Goal: Use online tool/utility: Utilize a website feature to perform a specific function

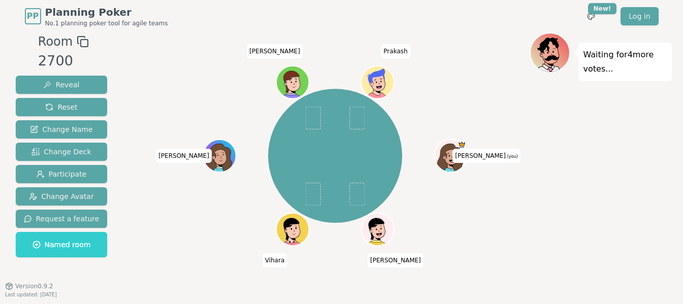
scroll to position [8, 0]
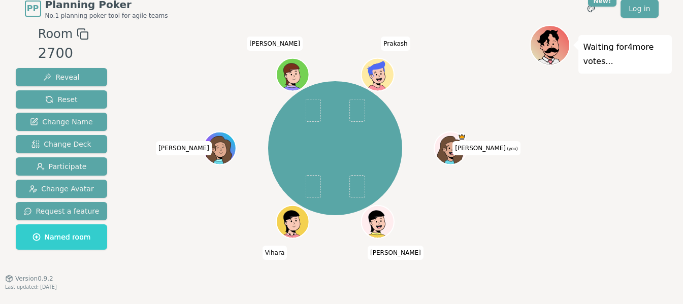
click at [53, 4] on span "Planning Poker" at bounding box center [106, 4] width 123 height 14
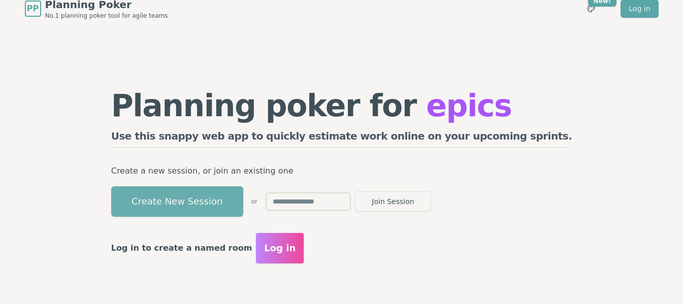
click at [228, 201] on button "Create New Session" at bounding box center [177, 201] width 132 height 30
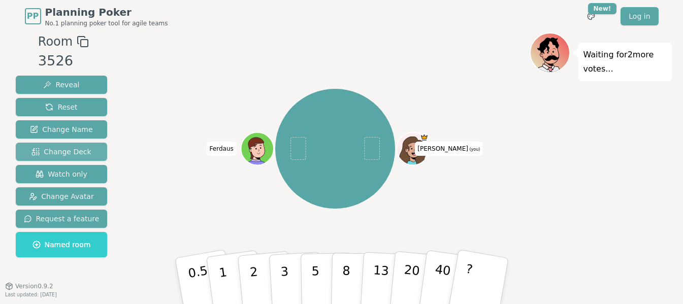
click at [56, 151] on span "Change Deck" at bounding box center [60, 152] width 59 height 10
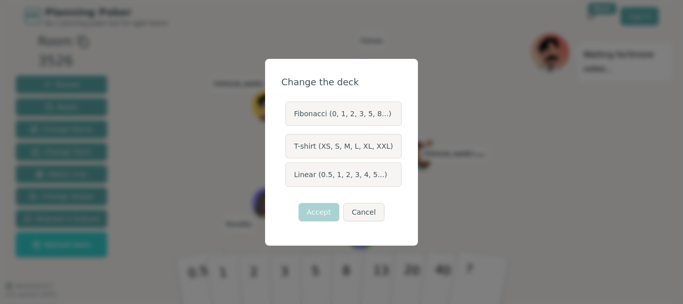
click at [339, 118] on label "Fibonacci (0, 1, 2, 3, 5, 8...)" at bounding box center [343, 114] width 116 height 24
click at [289, 118] on button "Fibonacci (0, 1, 2, 3, 5, 8...)" at bounding box center [285, 114] width 8 height 8
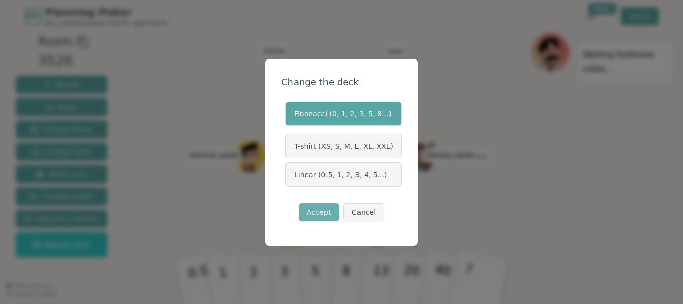
click at [321, 216] on button "Accept" at bounding box center [319, 212] width 41 height 18
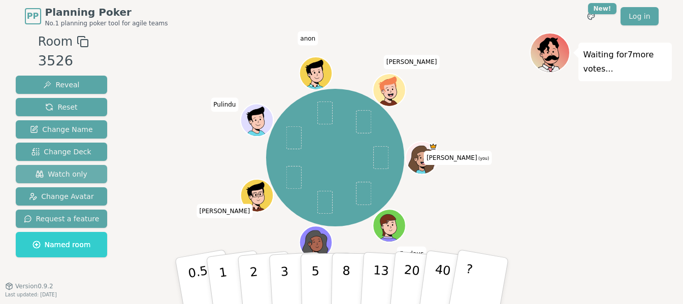
click at [57, 172] on span "Watch only" at bounding box center [62, 174] width 52 height 10
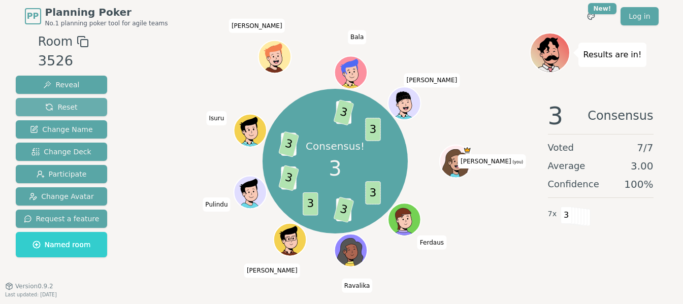
click at [72, 107] on span "Reset" at bounding box center [61, 107] width 32 height 10
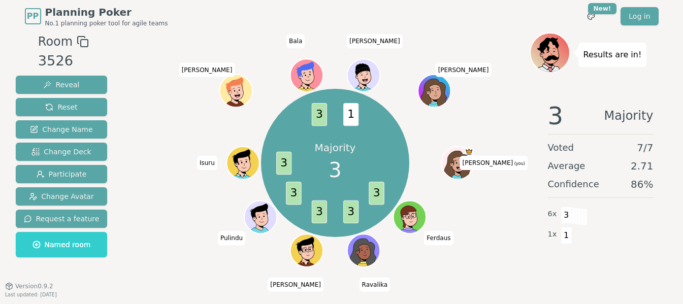
click at [58, 96] on div "Reveal Reset Change Name Change Deck Participate Change Avatar Request a featur…" at bounding box center [62, 167] width 92 height 182
click at [59, 108] on span "Reset" at bounding box center [61, 107] width 32 height 10
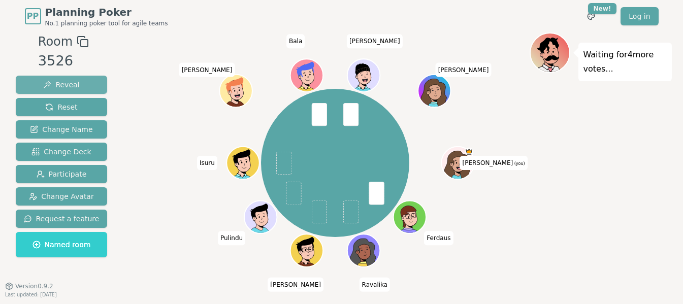
click at [61, 84] on span "Reveal" at bounding box center [61, 85] width 36 height 10
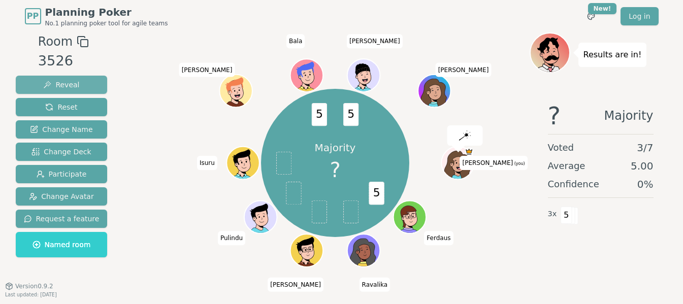
click at [61, 84] on span "Reveal" at bounding box center [61, 85] width 36 height 10
